Goal: Navigation & Orientation: Find specific page/section

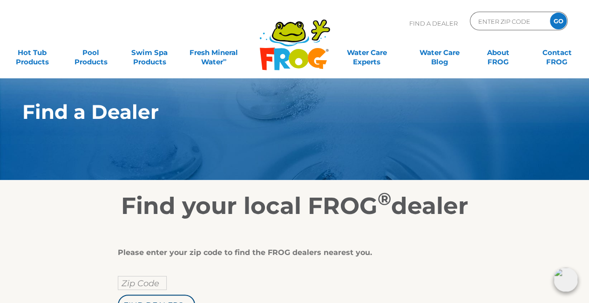
click at [514, 10] on div ".st130{clip-path:url(#SVGID_2_);fill-rule:evenodd;clip-rule:evenodd;fill:#C3CC0…" at bounding box center [294, 39] width 571 height 78
click at [493, 21] on input "Zip Code Form" at bounding box center [508, 21] width 63 height 14
type input "ENTER ZIP CODE"
type input "33712"
click at [559, 25] on input "GO" at bounding box center [558, 21] width 17 height 17
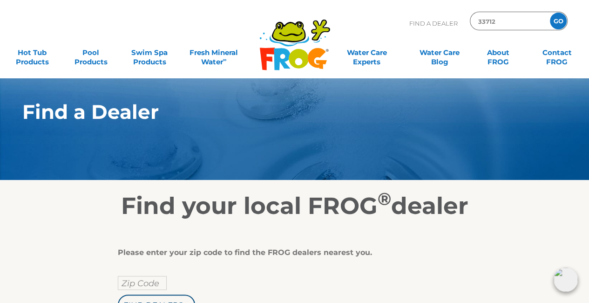
click at [559, 25] on input "GO" at bounding box center [558, 21] width 17 height 17
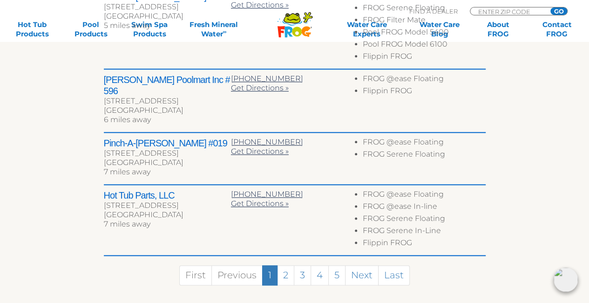
scroll to position [512, 0]
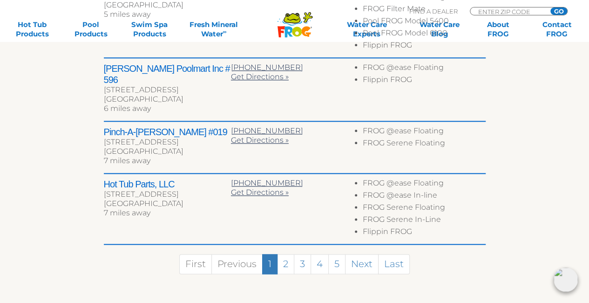
copy div "33762"
drag, startPoint x: 157, startPoint y: 189, endPoint x: 179, endPoint y: 191, distance: 21.9
click at [179, 199] on div "Clearwater, FL 33762" at bounding box center [167, 203] width 127 height 9
copy div "33702"
drag, startPoint x: 189, startPoint y: 138, endPoint x: 169, endPoint y: 142, distance: 20.3
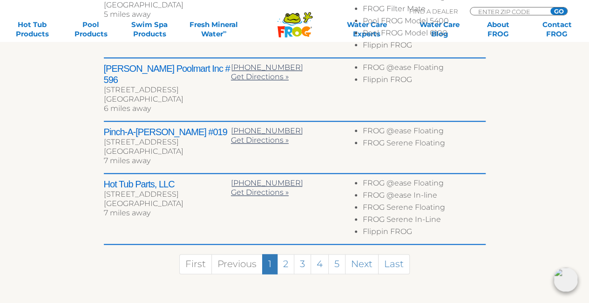
click at [169, 147] on div "St Petersburg, FL 33702" at bounding box center [167, 151] width 127 height 9
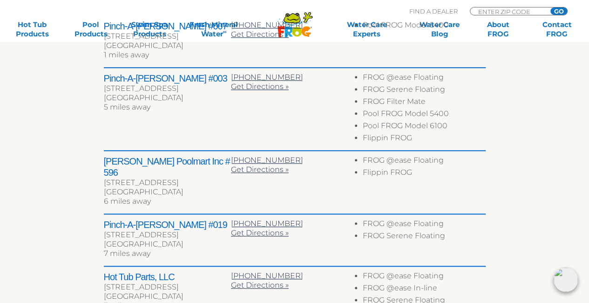
scroll to position [419, 0]
copy div "33704"
drag, startPoint x: 204, startPoint y: 181, endPoint x: 180, endPoint y: 179, distance: 23.8
click at [180, 188] on div "Saint Petersburg, FL 33704" at bounding box center [167, 192] width 127 height 9
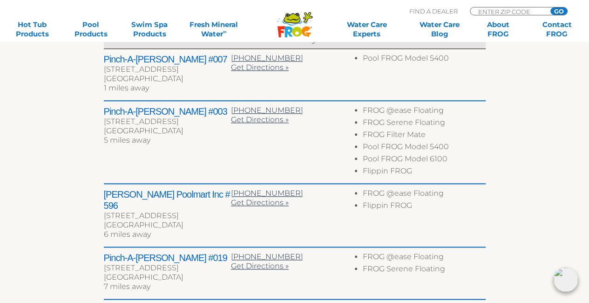
scroll to position [373, 0]
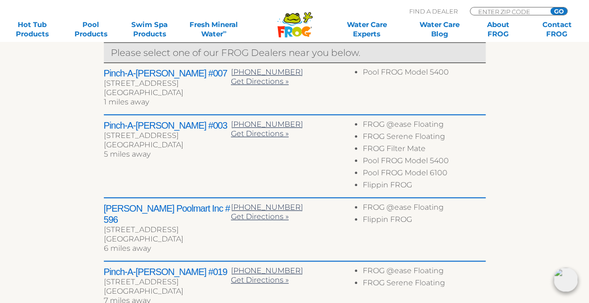
copy div "33710"
drag, startPoint x: 201, startPoint y: 145, endPoint x: 182, endPoint y: 145, distance: 19.6
click at [182, 145] on div "Saint Petersburg, FL 33710" at bounding box center [167, 144] width 127 height 9
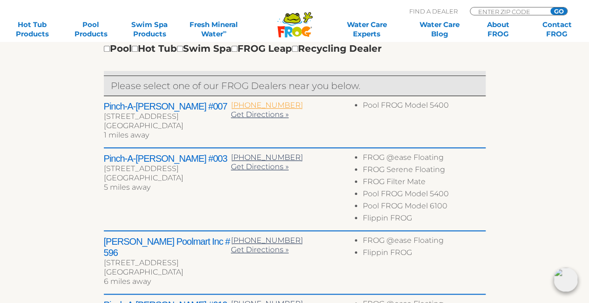
scroll to position [279, 0]
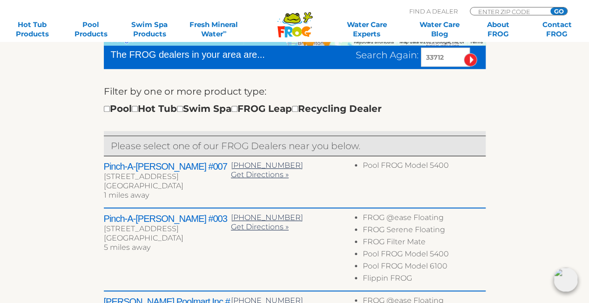
drag, startPoint x: 200, startPoint y: 184, endPoint x: 182, endPoint y: 185, distance: 18.7
click at [180, 185] on div "Saint Petersburg, FL 33711" at bounding box center [167, 185] width 127 height 9
copy div "33711"
click at [495, 6] on div "Find A Dealer ENTER ZIP CODE GO" at bounding box center [488, 12] width 158 height 15
click at [487, 9] on input "Zip Code Form" at bounding box center [508, 11] width 63 height 8
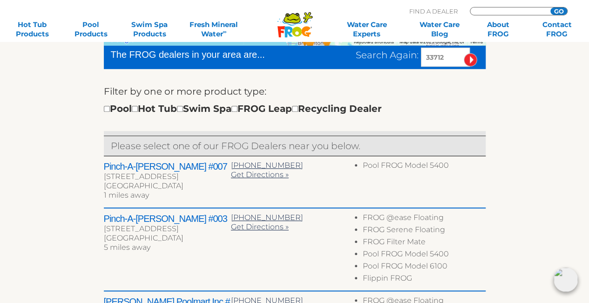
paste input "06443"
type input "06443"
click at [556, 9] on input "GO" at bounding box center [559, 10] width 17 height 7
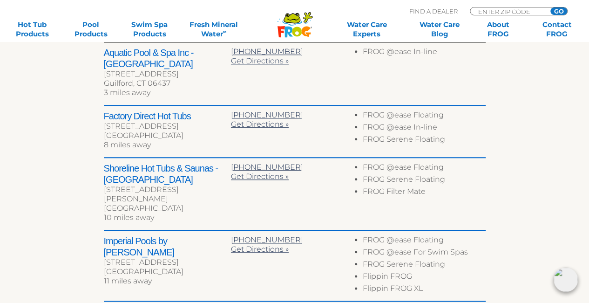
scroll to position [373, 0]
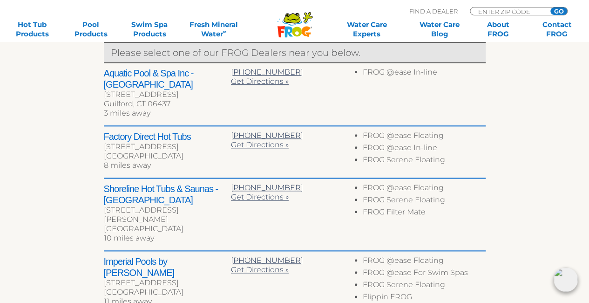
click at [164, 131] on h2 "Factory Direct Hot Tubs" at bounding box center [167, 136] width 127 height 11
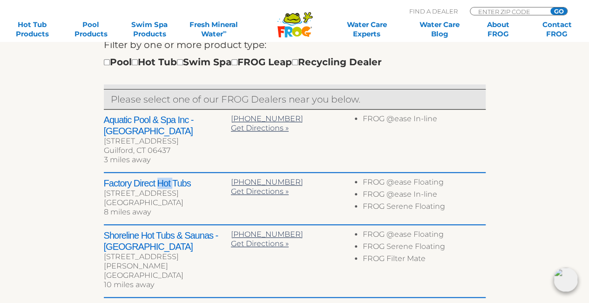
scroll to position [512, 0]
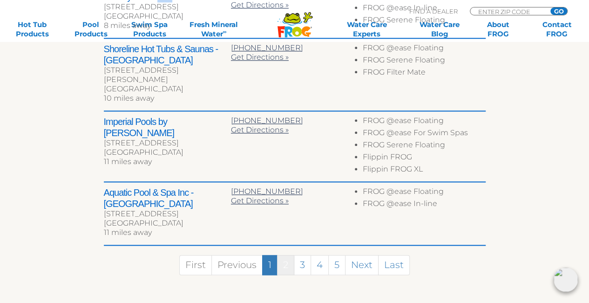
click at [289, 255] on link "2" at bounding box center [285, 265] width 17 height 20
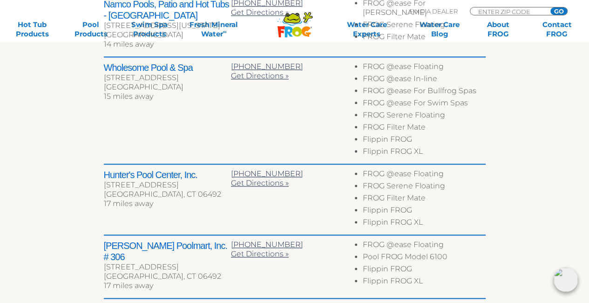
scroll to position [593, 0]
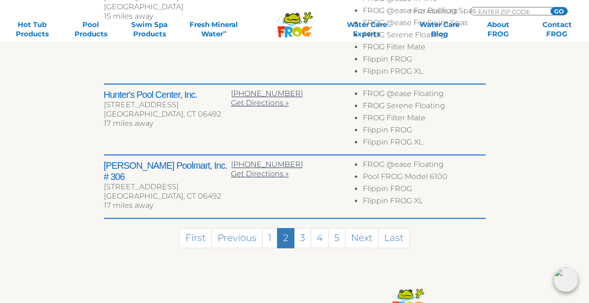
click at [167, 185] on div "Leslie's Poolmart, Inc. # 306 1258 S Broad St Wallingford, CT 06492 17 miles aw…" at bounding box center [167, 186] width 127 height 53
copy div "6492"
drag, startPoint x: 167, startPoint y: 185, endPoint x: 188, endPoint y: 185, distance: 21.4
click at [188, 191] on div "[GEOGRAPHIC_DATA], CT 06492" at bounding box center [167, 195] width 127 height 9
click at [169, 191] on div "[GEOGRAPHIC_DATA], CT 06492" at bounding box center [167, 195] width 127 height 9
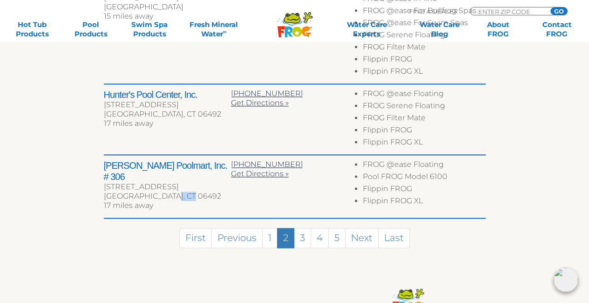
click at [169, 191] on div "[GEOGRAPHIC_DATA], CT 06492" at bounding box center [167, 195] width 127 height 9
copy div "06492"
drag, startPoint x: 162, startPoint y: 184, endPoint x: 187, endPoint y: 184, distance: 24.7
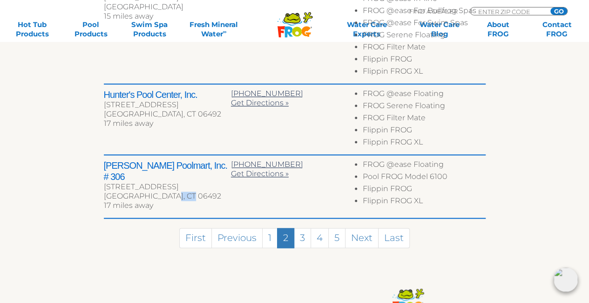
click at [187, 191] on div "[GEOGRAPHIC_DATA], CT 06492" at bounding box center [167, 195] width 127 height 9
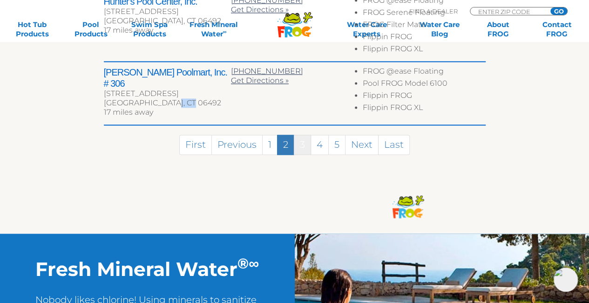
click at [302, 142] on link "3" at bounding box center [302, 145] width 17 height 20
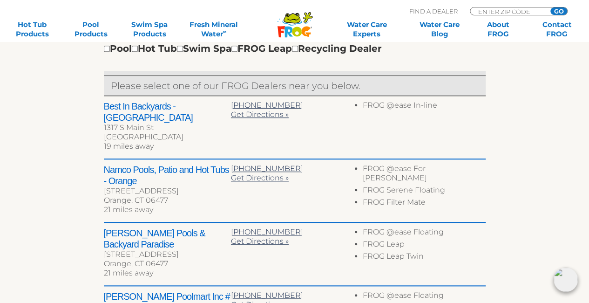
scroll to position [325, 0]
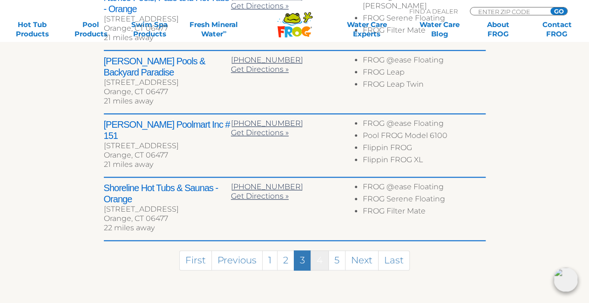
click at [317, 250] on link "4" at bounding box center [320, 260] width 18 height 20
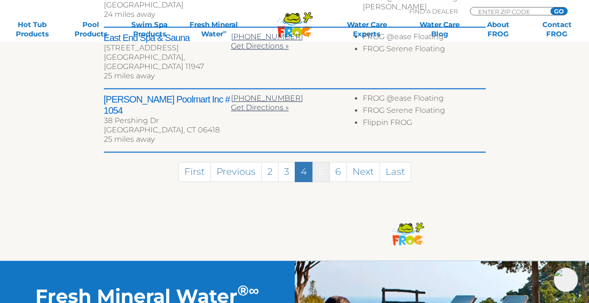
click at [322, 162] on link "5" at bounding box center [321, 172] width 17 height 20
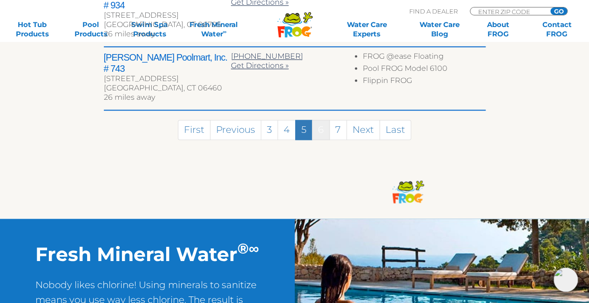
click at [318, 120] on link "6" at bounding box center [321, 130] width 18 height 20
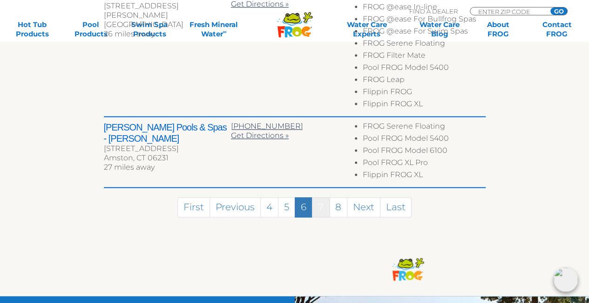
click at [317, 197] on link "7" at bounding box center [321, 207] width 18 height 20
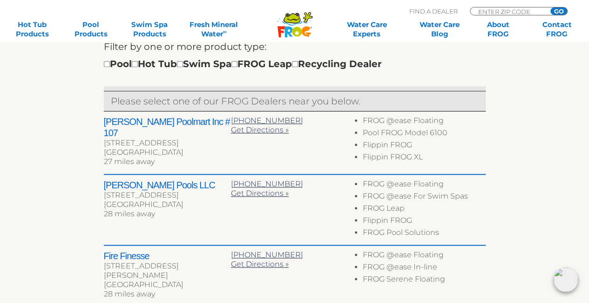
scroll to position [306, 0]
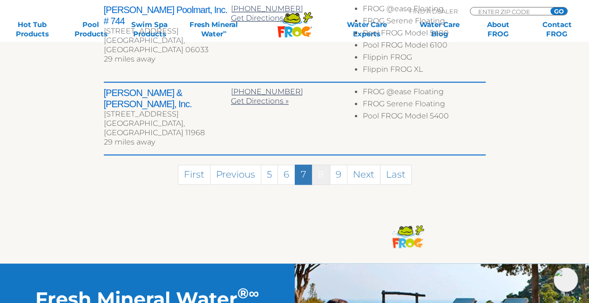
click at [317, 164] on link "8" at bounding box center [321, 174] width 18 height 20
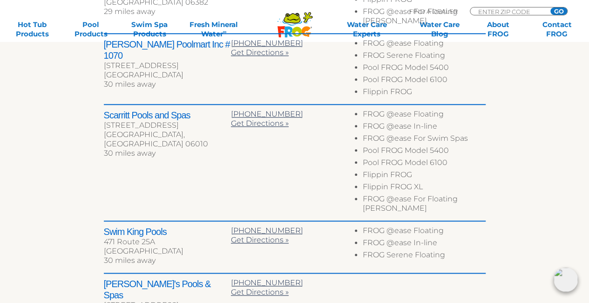
scroll to position [621, 0]
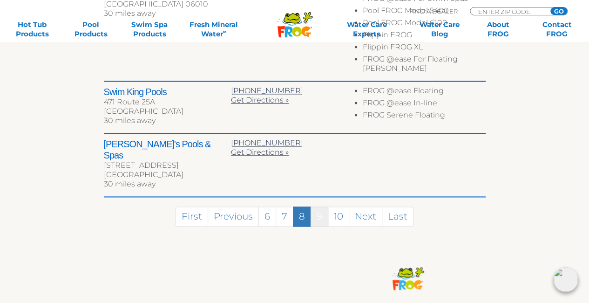
click at [323, 206] on link "9" at bounding box center [320, 216] width 18 height 20
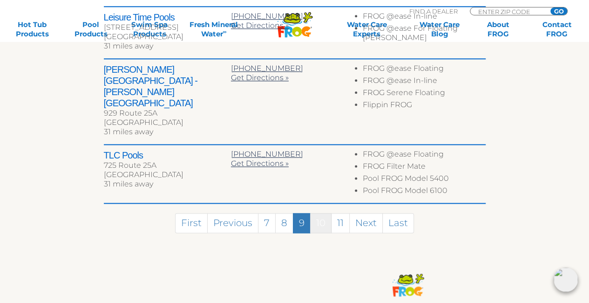
click at [315, 213] on link "10" at bounding box center [320, 223] width 21 height 20
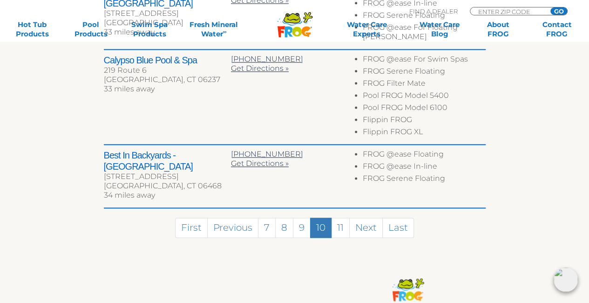
scroll to position [583, 0]
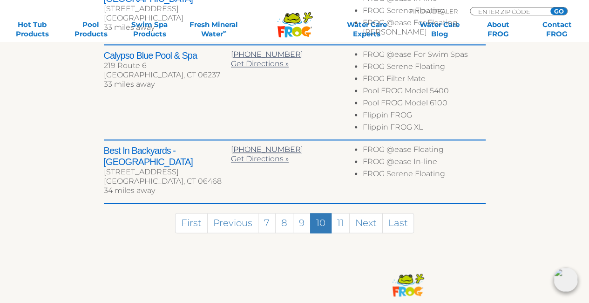
click at [339, 204] on div "First Previous 7 8 9 10 11 Next Last" at bounding box center [295, 221] width 382 height 34
click at [339, 213] on link "11" at bounding box center [340, 223] width 19 height 20
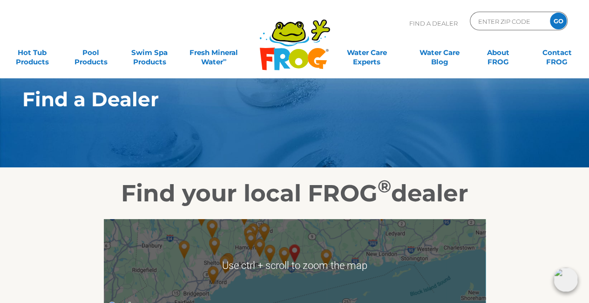
scroll to position [0, 0]
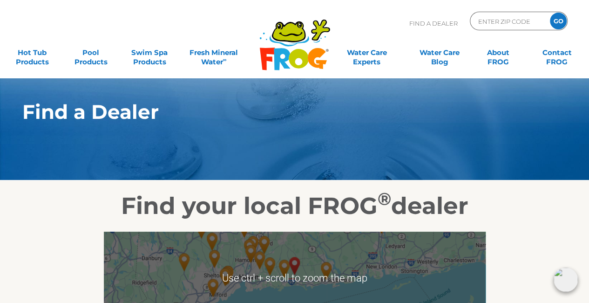
click at [490, 28] on div "ENTER ZIP CODE GO" at bounding box center [519, 21] width 98 height 19
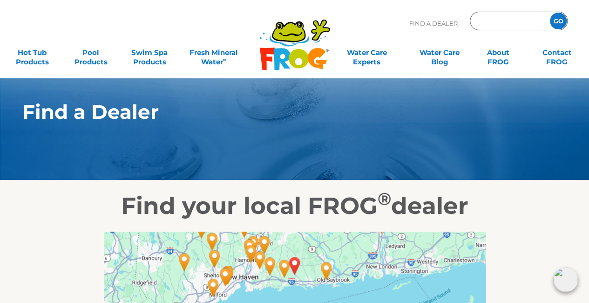
click at [492, 23] on input "Zip Code Form" at bounding box center [508, 21] width 63 height 14
type input "ENTER ZIP CODE"
type input "02466"
click at [557, 20] on input "GO" at bounding box center [558, 21] width 17 height 17
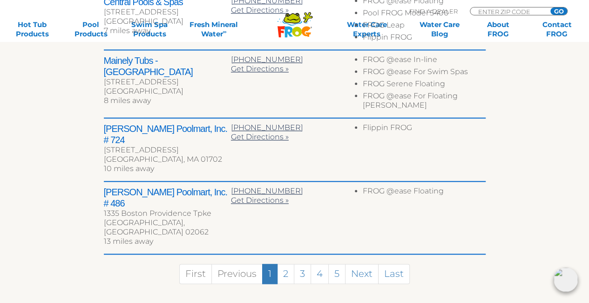
scroll to position [512, 0]
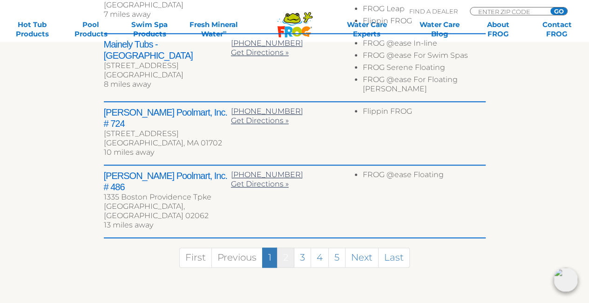
click at [289, 247] on link "2" at bounding box center [285, 257] width 17 height 20
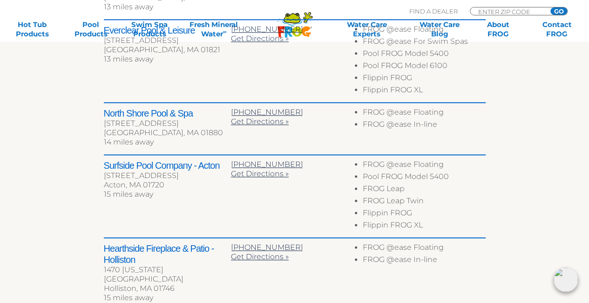
scroll to position [619, 0]
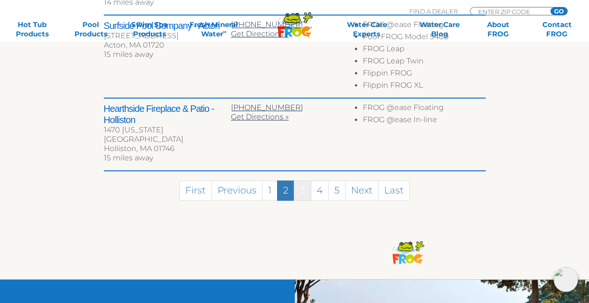
click at [307, 180] on link "3" at bounding box center [302, 190] width 17 height 20
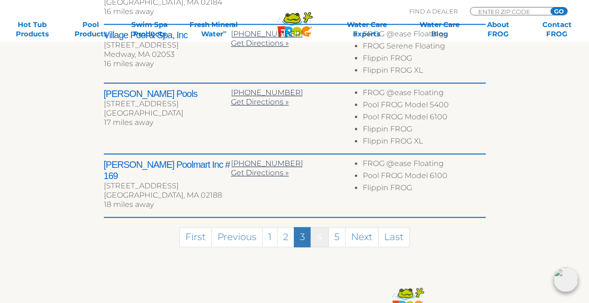
click at [323, 227] on link "4" at bounding box center [320, 237] width 18 height 20
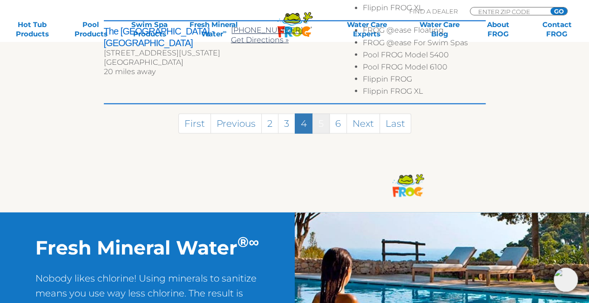
click at [324, 123] on link "5" at bounding box center [321, 123] width 17 height 20
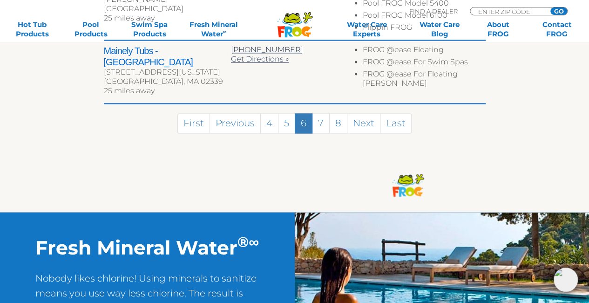
scroll to position [701, 0]
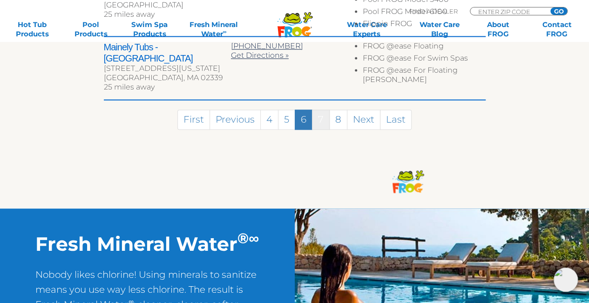
click at [322, 109] on link "7" at bounding box center [321, 119] width 18 height 20
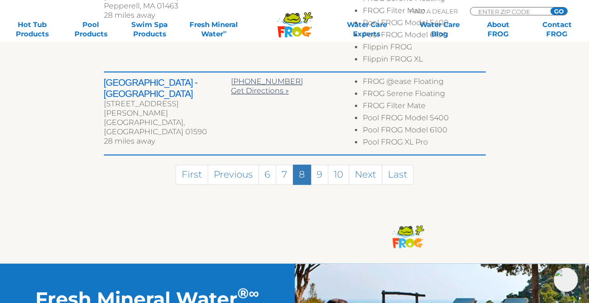
scroll to position [743, 0]
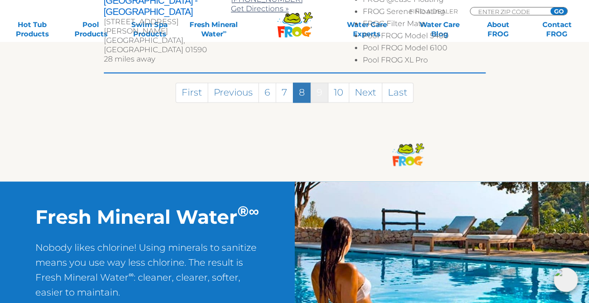
click at [320, 85] on link "9" at bounding box center [320, 92] width 18 height 20
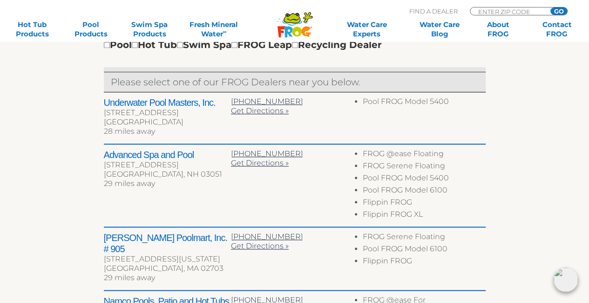
scroll to position [329, 0]
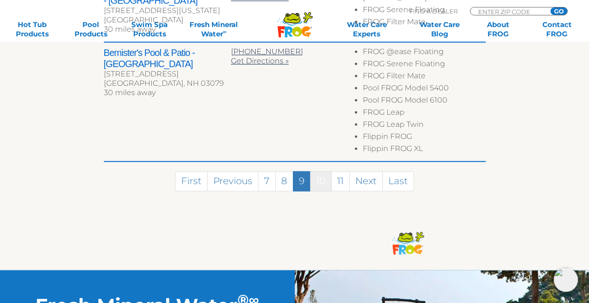
click at [316, 171] on link "10" at bounding box center [320, 181] width 21 height 20
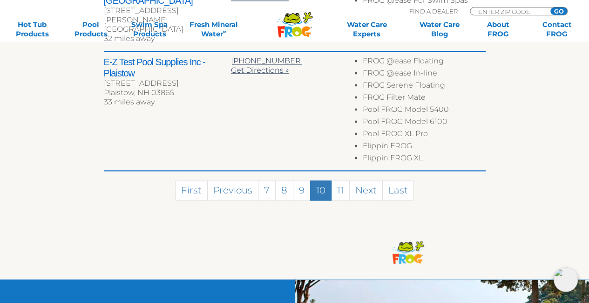
scroll to position [774, 0]
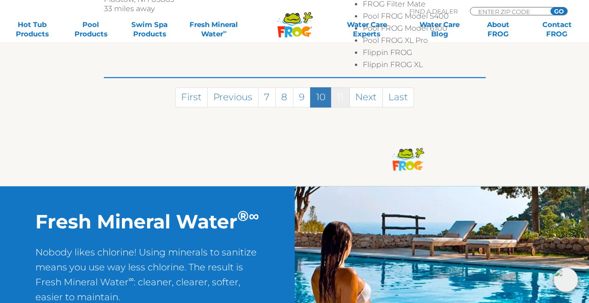
click at [336, 87] on link "11" at bounding box center [340, 97] width 19 height 20
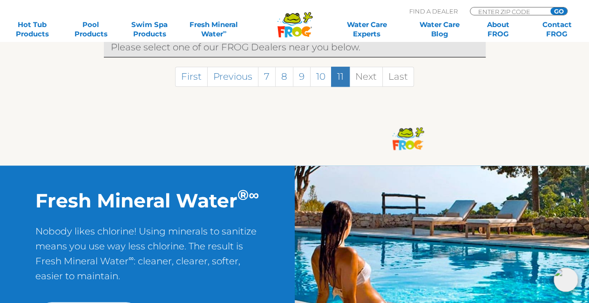
click at [336, 83] on link "11" at bounding box center [340, 77] width 19 height 20
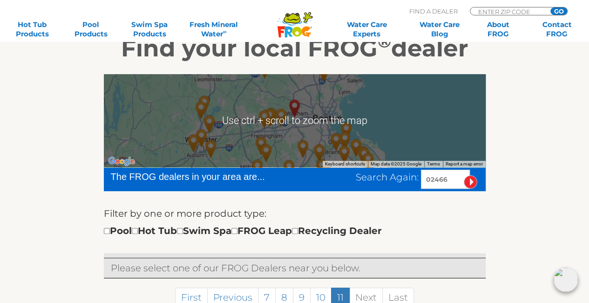
scroll to position [6, 0]
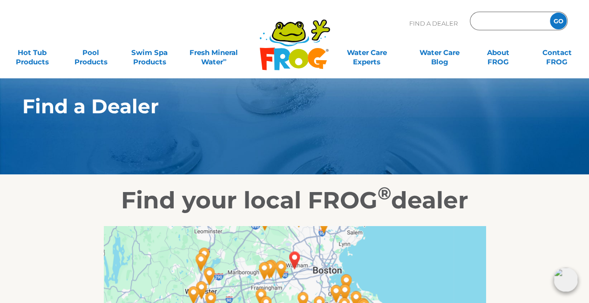
click at [495, 19] on input "Zip Code Form" at bounding box center [508, 21] width 63 height 14
type input "06443"
click at [560, 14] on input "GO" at bounding box center [558, 21] width 17 height 17
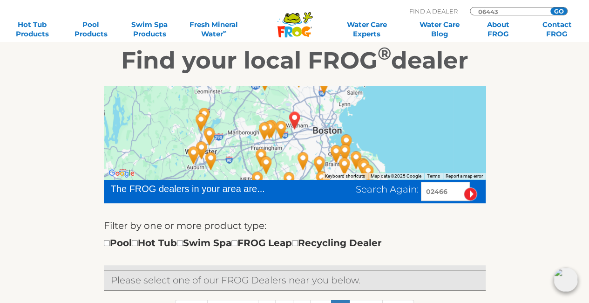
scroll to position [186, 0]
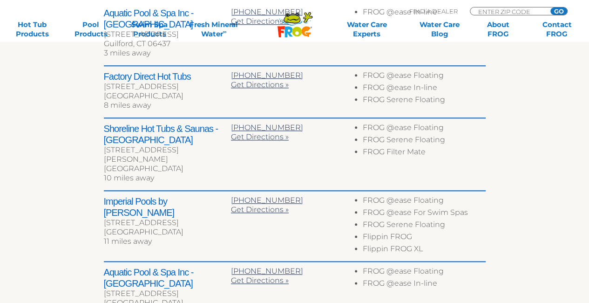
scroll to position [419, 0]
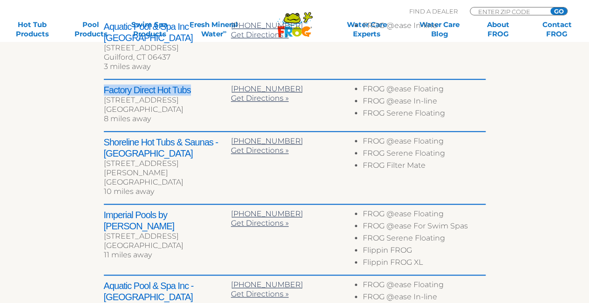
drag, startPoint x: 102, startPoint y: 78, endPoint x: 191, endPoint y: 75, distance: 89.0
click at [191, 75] on div "The FROG dealers in your area are... Search Again: 06443 Filter by one or more …" at bounding box center [294, 96] width 573 height 590
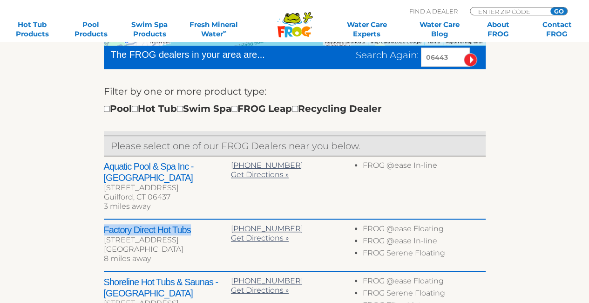
scroll to position [373, 0]
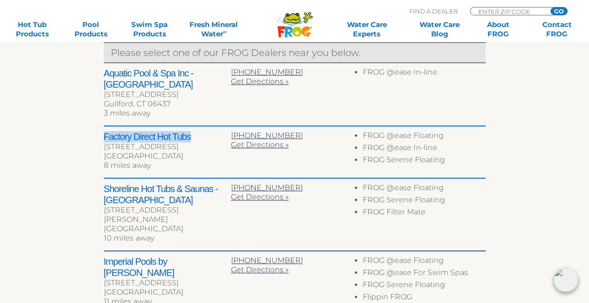
drag, startPoint x: 105, startPoint y: 135, endPoint x: 175, endPoint y: 144, distance: 71.0
click at [175, 144] on div "Factory Direct Hot Tubs [STREET_ADDRESS] 8 miles away" at bounding box center [167, 152] width 127 height 42
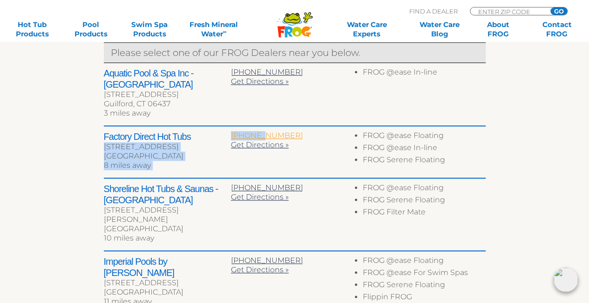
copy div "[STREET_ADDRESS] 8 miles away 203-488"
drag, startPoint x: 230, startPoint y: 123, endPoint x: 261, endPoint y: 124, distance: 30.8
click at [261, 126] on div "Factory Direct Hot Tubs [STREET_ADDRESS] 8 miles away [PHONE_NUMBER] Get Direct…" at bounding box center [295, 152] width 382 height 52
click at [326, 152] on div "Factory Direct Hot Tubs [STREET_ADDRESS] 8 miles away [PHONE_NUMBER] Get Direct…" at bounding box center [295, 152] width 382 height 52
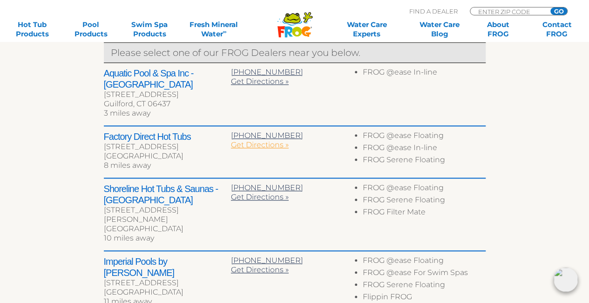
drag, startPoint x: 267, startPoint y: 134, endPoint x: 260, endPoint y: 134, distance: 7.0
click at [267, 140] on span "Get Directions »" at bounding box center [260, 144] width 58 height 9
click at [257, 140] on span "Get Directions »" at bounding box center [260, 144] width 58 height 9
drag, startPoint x: 99, startPoint y: 123, endPoint x: 177, endPoint y: 146, distance: 80.6
click at [177, 146] on div "← Move left → Move right ↑ Move up ↓ Move down + Zoom in - Zoom out Home Jump l…" at bounding box center [294, 142] width 573 height 590
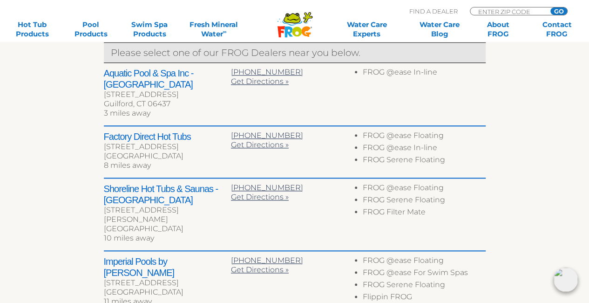
copy div "Factory Direct Hot Tubs [STREET_ADDRESS]"
click at [123, 142] on div "[STREET_ADDRESS]" at bounding box center [167, 146] width 127 height 9
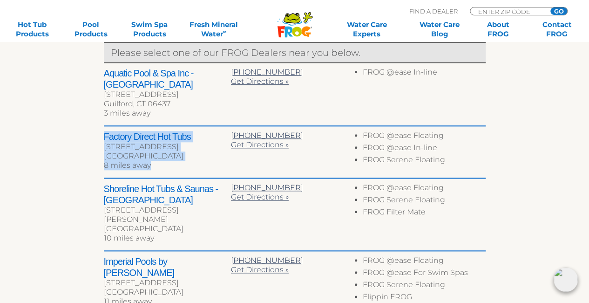
drag, startPoint x: 104, startPoint y: 123, endPoint x: 168, endPoint y: 153, distance: 70.2
click at [165, 153] on div "Factory Direct Hot Tubs [STREET_ADDRESS] 8 miles away" at bounding box center [167, 152] width 127 height 42
click at [107, 131] on h2 "Factory Direct Hot Tubs" at bounding box center [167, 136] width 127 height 11
drag, startPoint x: 105, startPoint y: 123, endPoint x: 186, endPoint y: 124, distance: 81.1
click at [186, 131] on h2 "Factory Direct Hot Tubs" at bounding box center [167, 136] width 127 height 11
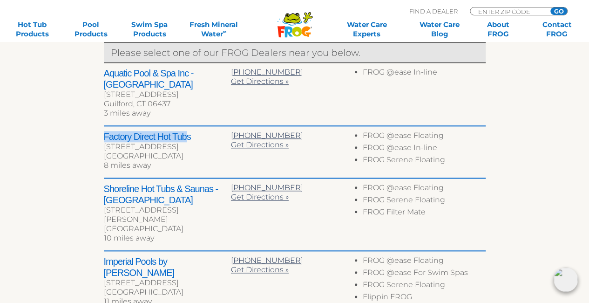
click at [186, 131] on h2 "Factory Direct Hot Tubs" at bounding box center [167, 136] width 127 height 11
click at [256, 140] on span "Get Directions »" at bounding box center [260, 144] width 58 height 9
drag, startPoint x: 98, startPoint y: 126, endPoint x: 197, endPoint y: 124, distance: 98.8
click at [197, 124] on div "← Move left → Move right ↑ Move up ↓ Move down + Zoom in - Zoom out Home Jump l…" at bounding box center [294, 142] width 573 height 590
copy h2 "Factory Direct Hot Tubs"
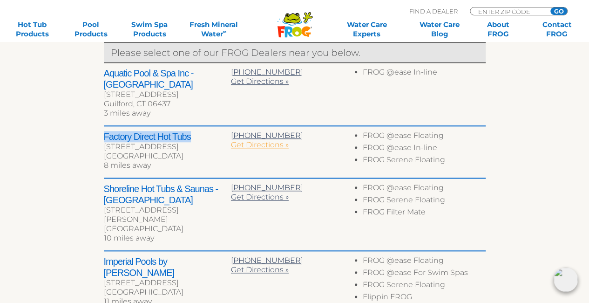
click at [264, 140] on span "Get Directions »" at bounding box center [260, 144] width 58 height 9
copy h2 "Factory Direct Hot Tubs"
click at [153, 161] on div "8 miles away" at bounding box center [167, 165] width 127 height 9
drag, startPoint x: 173, startPoint y: 145, endPoint x: 105, endPoint y: 137, distance: 68.0
click at [105, 137] on div "Factory Direct Hot Tubs [STREET_ADDRESS] 8 miles away" at bounding box center [167, 152] width 127 height 42
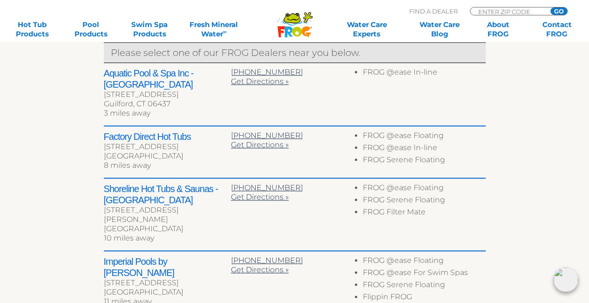
copy div "[STREET_ADDRESS]"
